Goal: Task Accomplishment & Management: Use online tool/utility

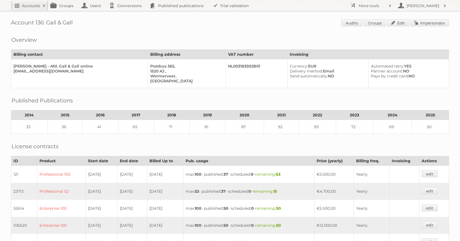
scroll to position [264, 0]
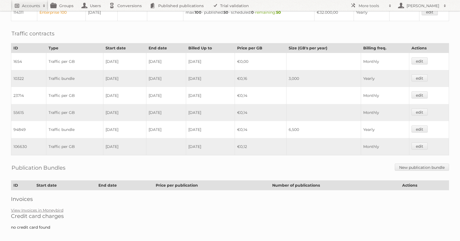
click at [30, 2] on link "Accounts" at bounding box center [29, 5] width 37 height 11
type input"] "ab vassilopoulos"
click at [127, 17] on input "Search" at bounding box center [130, 18] width 8 height 8
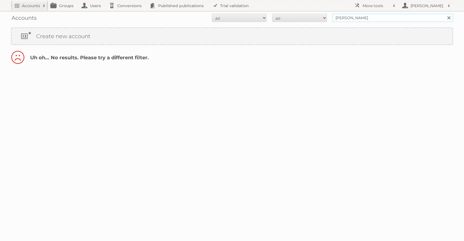
click at [398, 19] on input "ab vassilopoulos" at bounding box center [393, 18] width 121 height 8
type input "AB vassilopoulos"
click at [445, 14] on input "Search" at bounding box center [449, 18] width 8 height 8
click at [385, 17] on input "[PERSON_NAME]" at bounding box center [393, 18] width 121 height 8
type input "AB VASSILOPOULOS"
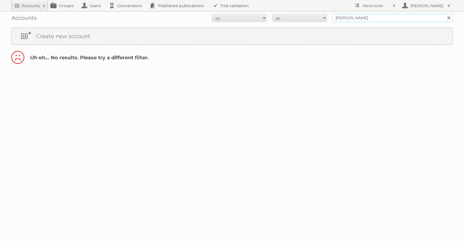
click at [445, 14] on input "Search" at bounding box center [449, 18] width 8 height 8
click at [385, 19] on input "[PERSON_NAME]" at bounding box center [393, 18] width 121 height 8
type input "[PERSON_NAME]"
click at [445, 14] on input "Search" at bounding box center [449, 18] width 8 height 8
click at [371, 19] on input "Ab Vassilopoulos" at bounding box center [393, 18] width 121 height 8
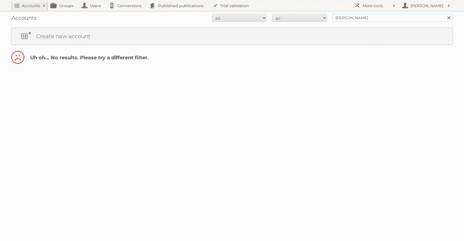
click at [371, 19] on input "Ab Vassilopoulos" at bounding box center [393, 18] width 121 height 8
type input "A"
paste input "[PERSON_NAME]"
type input "[PERSON_NAME]"
click at [445, 14] on input "Search" at bounding box center [449, 18] width 8 height 8
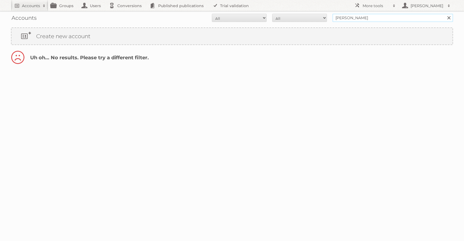
click at [345, 18] on input "AB VASSILOPOULOS" at bounding box center [393, 18] width 121 height 8
drag, startPoint x: 411, startPoint y: 18, endPoint x: 369, endPoint y: 19, distance: 41.7
click at [369, 19] on input "AB vassilopoulos ASSILOPOULOS" at bounding box center [393, 18] width 121 height 8
type input "AB vassilopoulos"
click at [445, 14] on input "Search" at bounding box center [449, 18] width 8 height 8
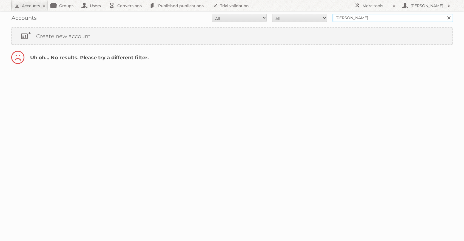
click at [367, 19] on input "[PERSON_NAME]" at bounding box center [393, 18] width 121 height 8
click at [445, 14] on input "Search" at bounding box center [449, 18] width 8 height 8
click at [370, 18] on input "[PERSON_NAME]" at bounding box center [393, 18] width 121 height 8
click at [373, 17] on input "[PERSON_NAME]" at bounding box center [393, 18] width 121 height 8
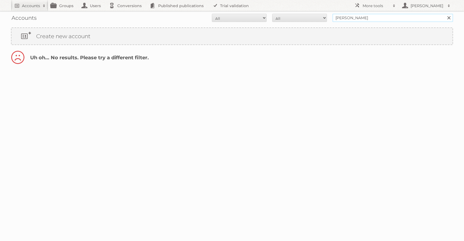
click at [373, 17] on input "[PERSON_NAME]" at bounding box center [393, 18] width 121 height 8
click at [339, 18] on input "[PERSON_NAME]" at bounding box center [393, 18] width 121 height 8
click at [340, 18] on input "AB vassilopoulos" at bounding box center [393, 18] width 121 height 8
type input "[PERSON_NAME]"
click at [445, 14] on input "Search" at bounding box center [449, 18] width 8 height 8
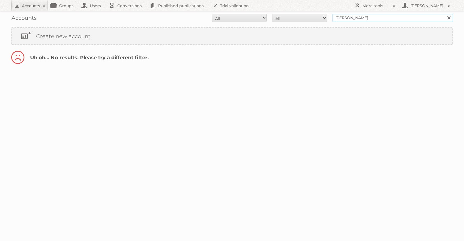
click at [340, 18] on input "[PERSON_NAME]" at bounding box center [393, 18] width 121 height 8
type input "AB"
click at [445, 14] on input "Search" at bounding box center [449, 18] width 8 height 8
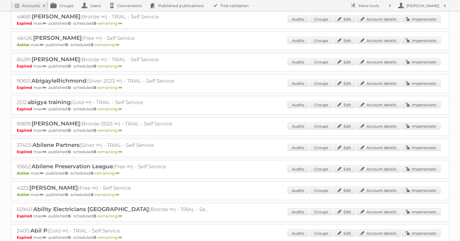
scroll to position [6460, 0]
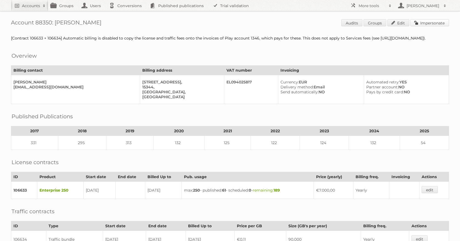
click at [425, 19] on link "Impersonate" at bounding box center [429, 22] width 39 height 7
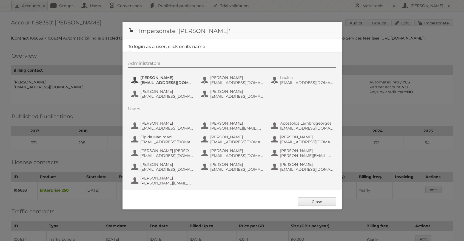
click at [174, 84] on span "FTOMA@aholddelhaize.com" at bounding box center [166, 82] width 53 height 5
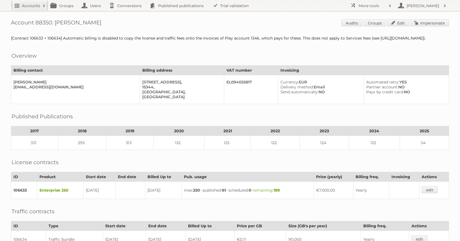
click at [33, 4] on h2 "Accounts" at bounding box center [31, 5] width 18 height 5
type input"] "intergamma"
click at [126, 14] on input "Search" at bounding box center [130, 18] width 8 height 8
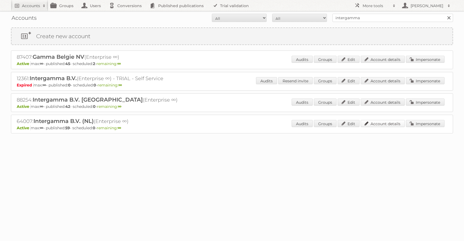
click at [388, 125] on link "Account details" at bounding box center [383, 123] width 44 height 7
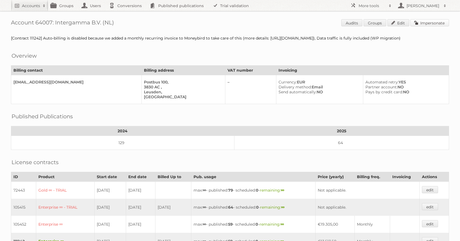
click at [430, 25] on link "Impersonate" at bounding box center [429, 22] width 39 height 7
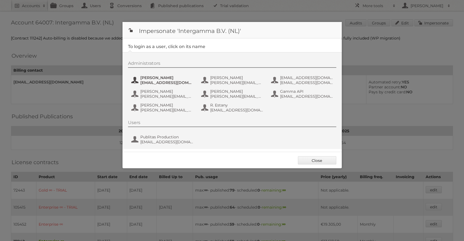
click at [185, 84] on span "[EMAIL_ADDRESS][DOMAIN_NAME]" at bounding box center [166, 82] width 53 height 5
